Goal: Information Seeking & Learning: Learn about a topic

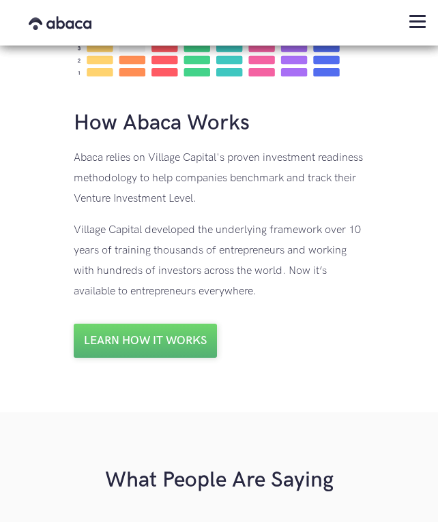
scroll to position [1677, 0]
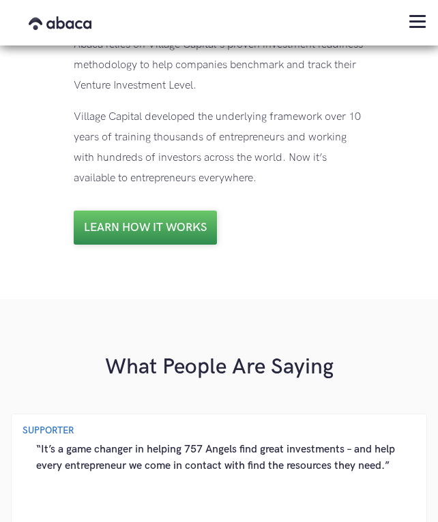
click at [149, 211] on link "Learn how it works" at bounding box center [145, 228] width 143 height 34
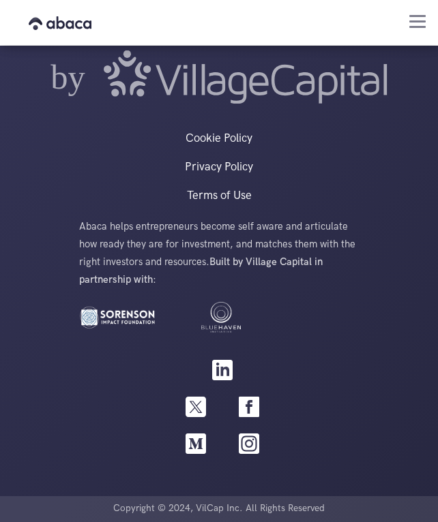
scroll to position [4307, 0]
click at [415, 27] on img "menu" at bounding box center [417, 21] width 16 height 13
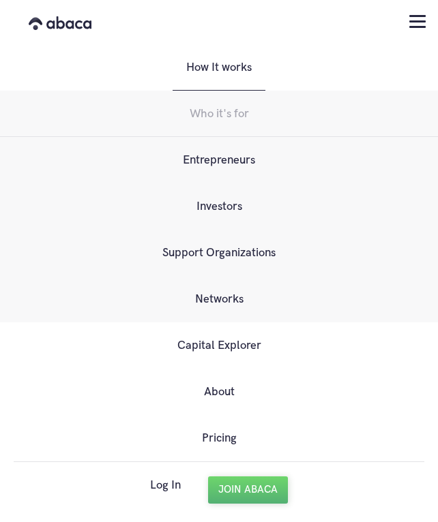
click at [226, 160] on link "Entrepreneurs" at bounding box center [219, 160] width 438 height 46
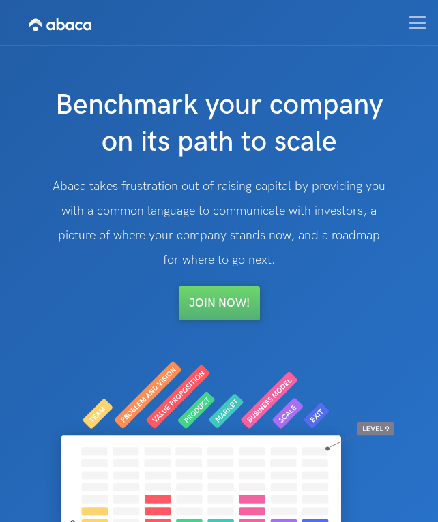
click at [413, 25] on img "menu" at bounding box center [417, 22] width 16 height 13
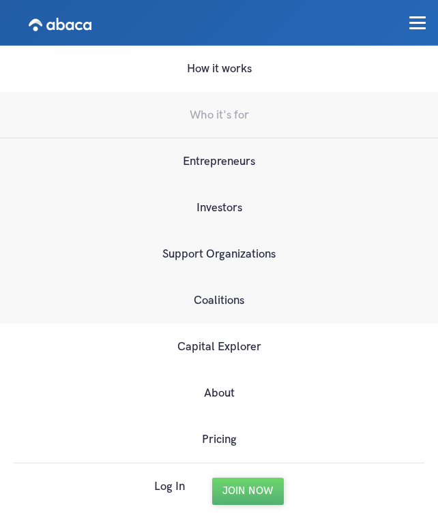
click at [243, 202] on link "Investors" at bounding box center [219, 208] width 438 height 46
